Goal: Task Accomplishment & Management: Manage account settings

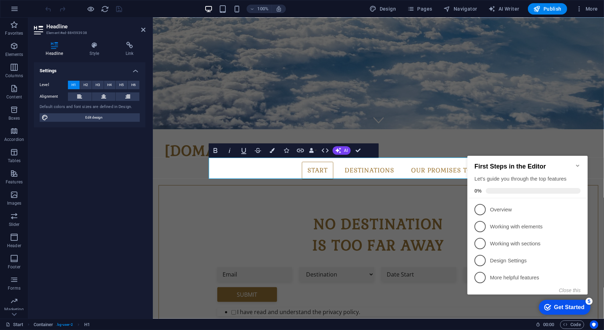
click at [577, 164] on icon "Minimize checklist" at bounding box center [577, 165] width 3 height 2
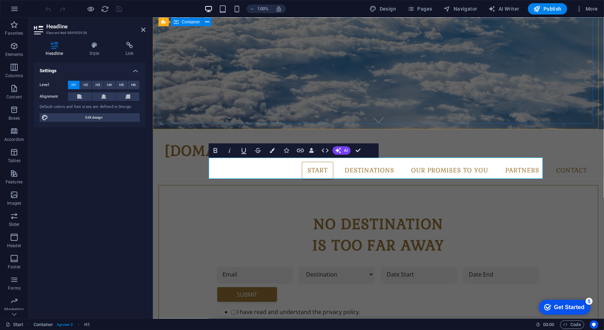
click at [240, 185] on div "No destination is too far away Destination [GEOGRAPHIC_DATA] [GEOGRAPHIC_DATA] …" at bounding box center [378, 298] width 440 height 226
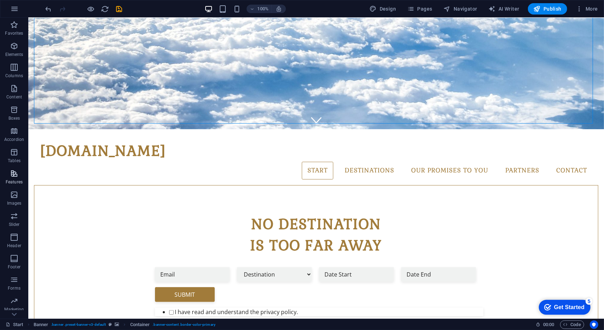
scroll to position [18, 0]
click at [588, 12] on span "More" at bounding box center [587, 8] width 22 height 7
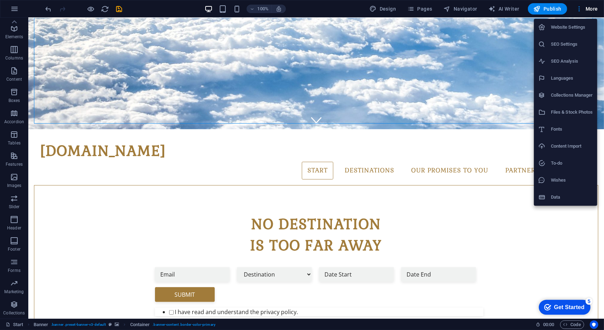
click at [14, 8] on div at bounding box center [302, 165] width 604 height 330
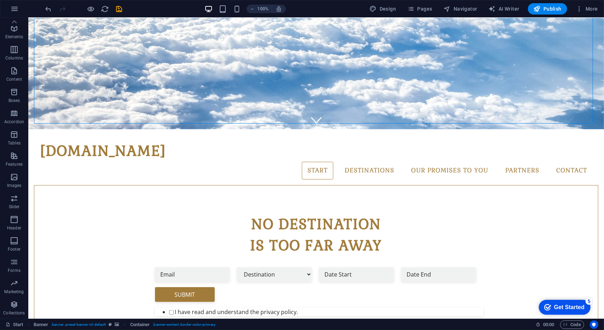
click at [14, 8] on icon "button" at bounding box center [14, 9] width 8 height 8
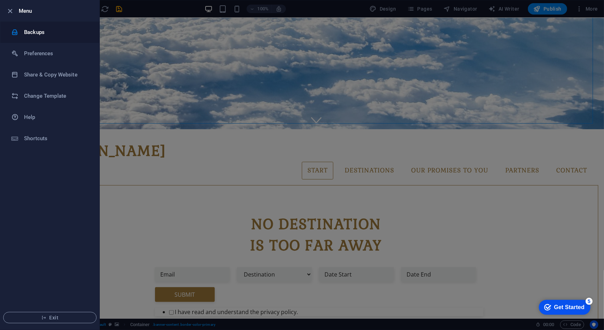
click at [43, 34] on h6 "Backups" at bounding box center [56, 32] width 65 height 8
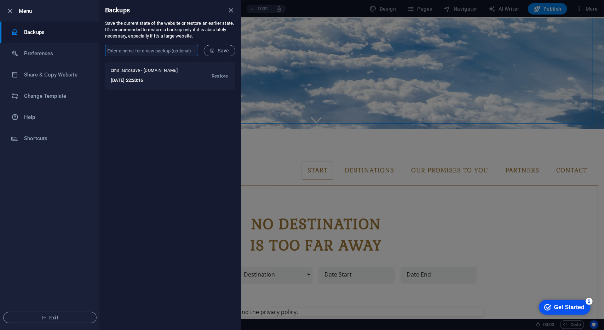
click at [156, 51] on input "text" at bounding box center [151, 50] width 93 height 11
click at [113, 110] on div "cms_autosave - [DOMAIN_NAME] [DATE] 22:20:16 Restore" at bounding box center [170, 196] width 142 height 268
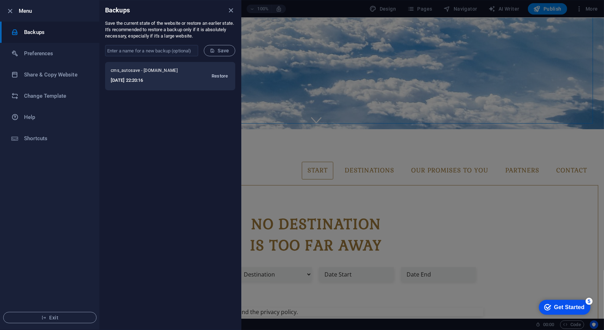
click at [219, 75] on span "Restore" at bounding box center [220, 76] width 16 height 8
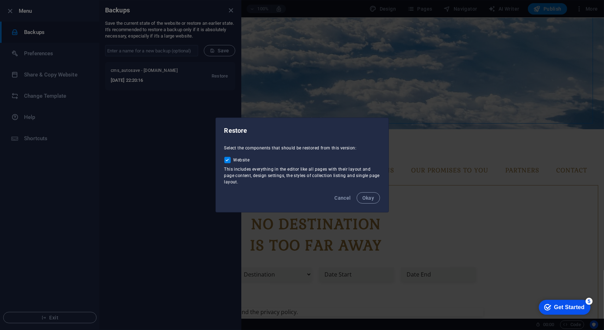
click at [361, 102] on div "Restore Select the components that should be restored from this version: Websit…" at bounding box center [302, 165] width 604 height 330
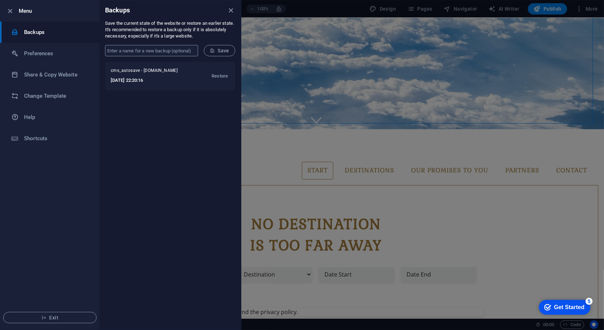
click at [139, 50] on input "text" at bounding box center [151, 50] width 93 height 11
type input "admin [DATE]"
click at [216, 53] on button "Save" at bounding box center [220, 50] width 32 height 11
click at [421, 105] on div at bounding box center [302, 165] width 604 height 330
